Goal: Transaction & Acquisition: Purchase product/service

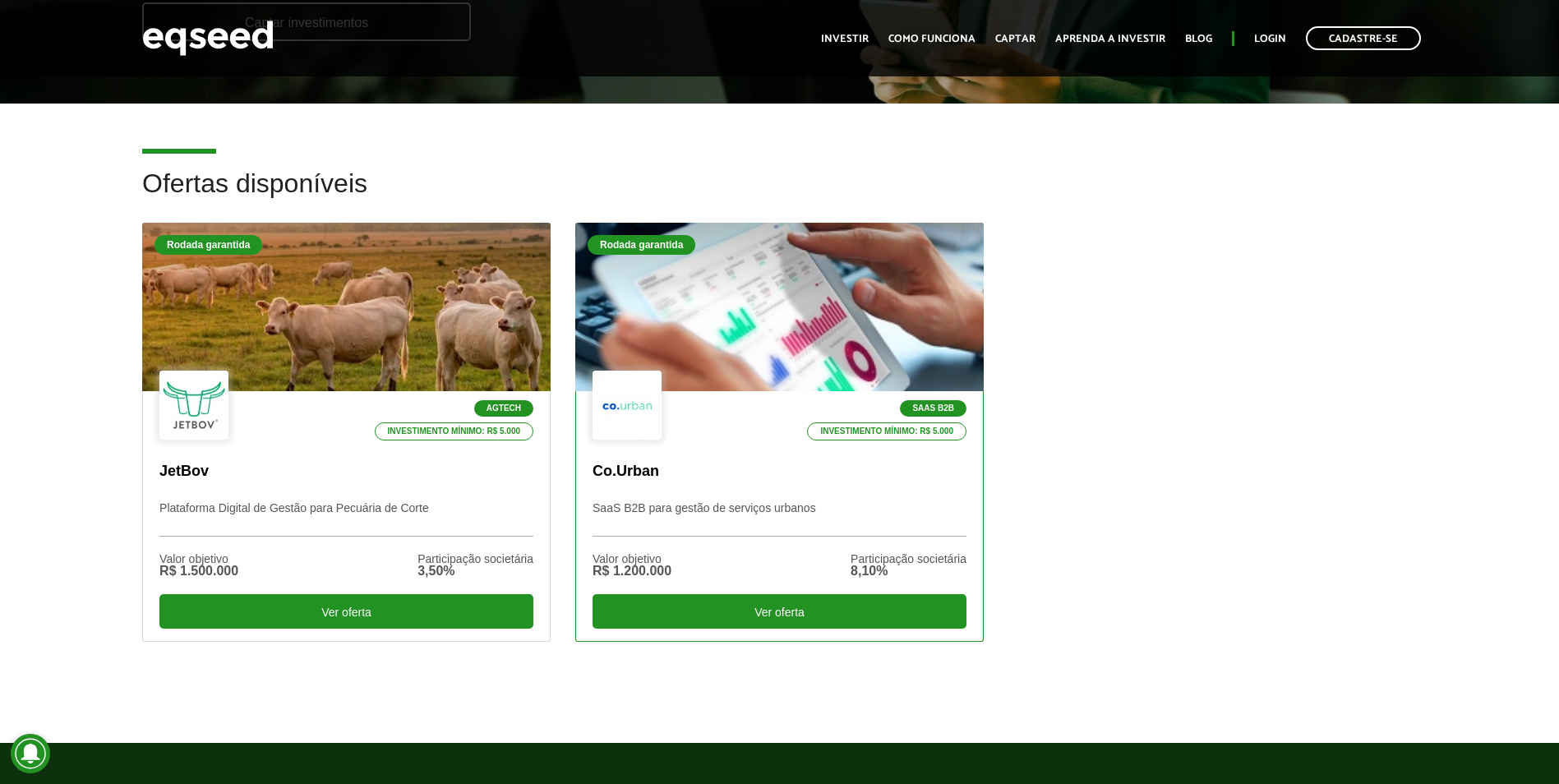
scroll to position [328, 0]
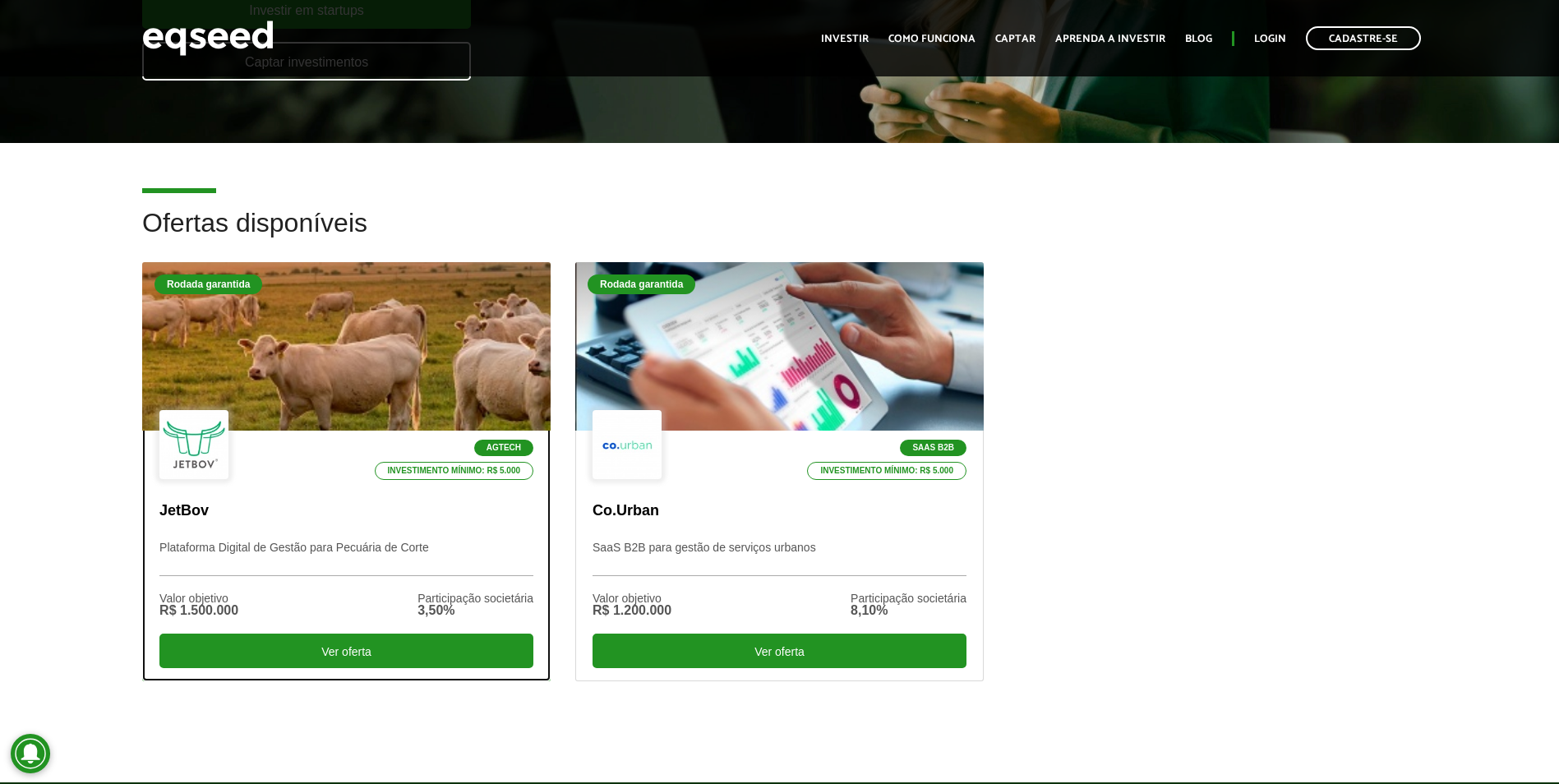
click at [387, 356] on div at bounding box center [346, 346] width 490 height 202
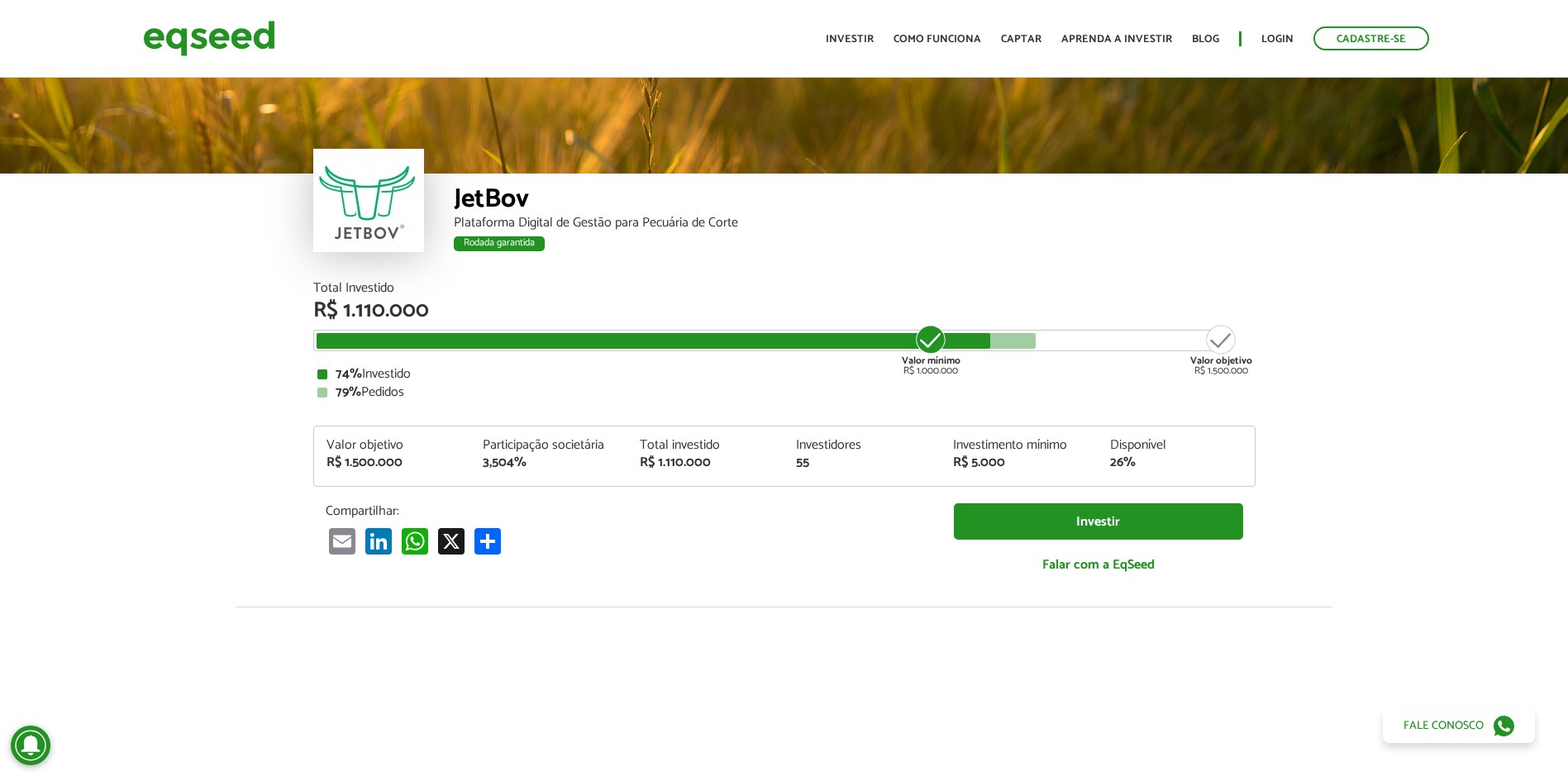
scroll to position [2047, 0]
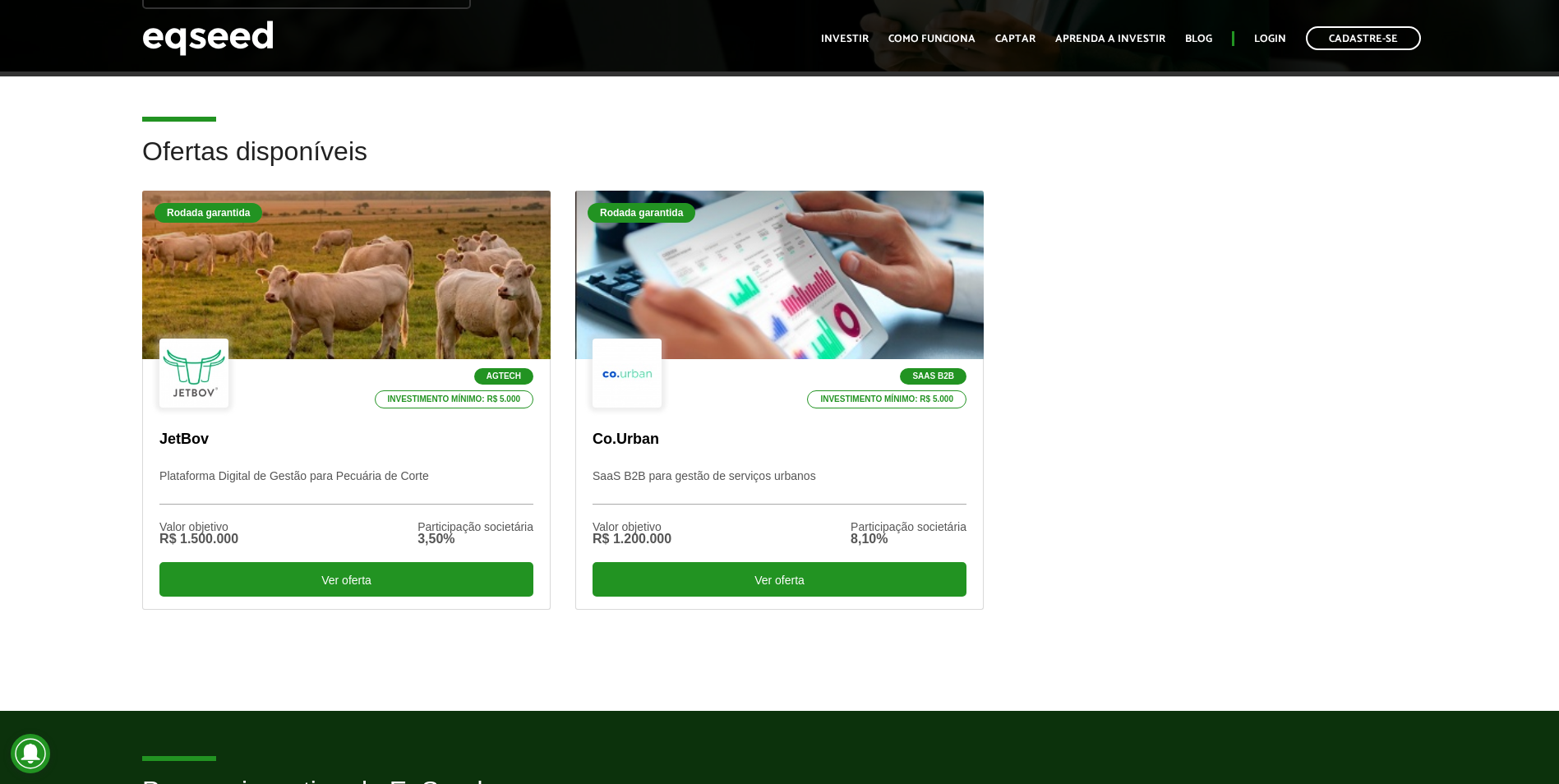
scroll to position [398, 0]
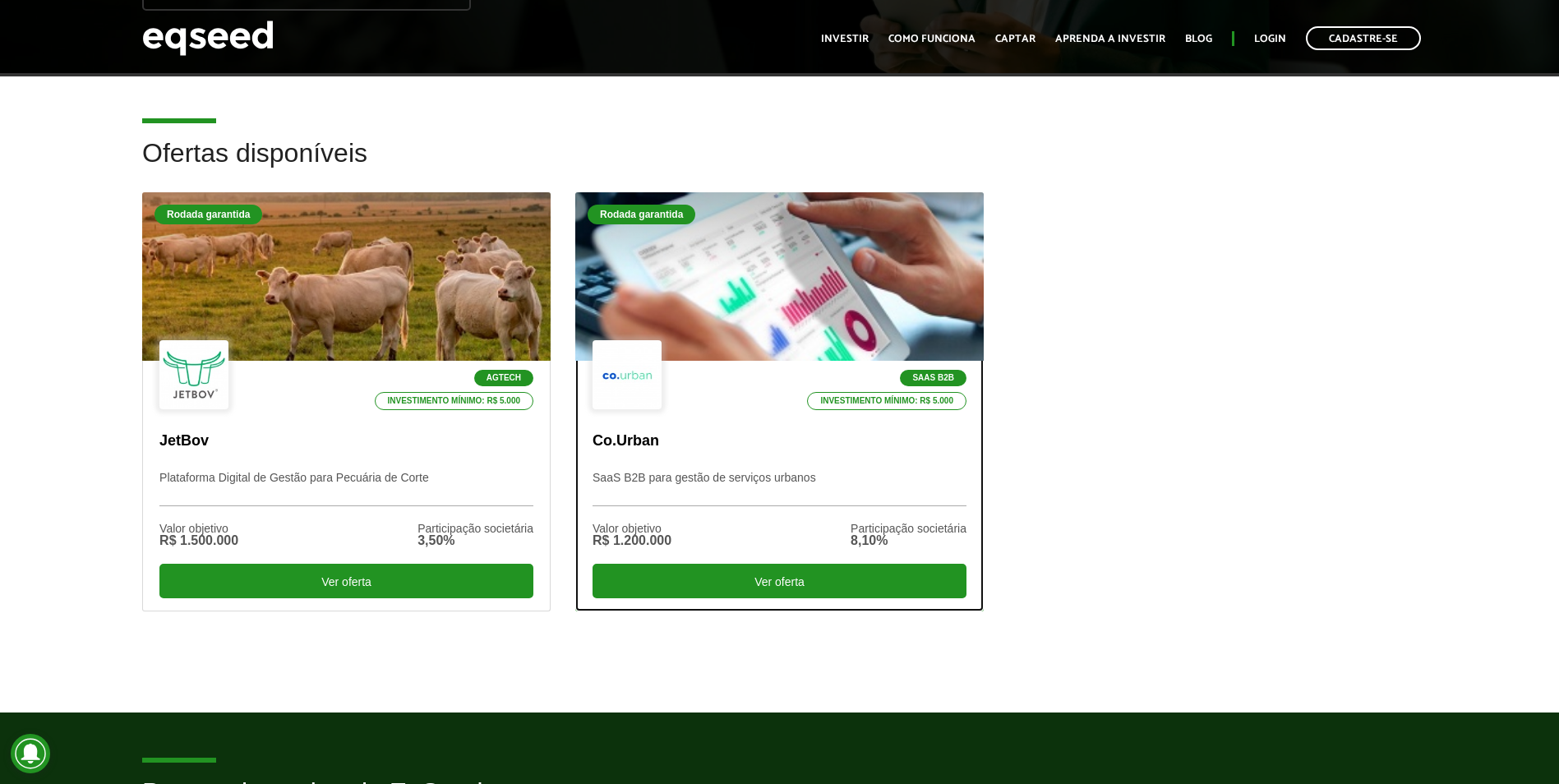
click at [744, 317] on div at bounding box center [779, 277] width 490 height 202
